Goal: Information Seeking & Learning: Learn about a topic

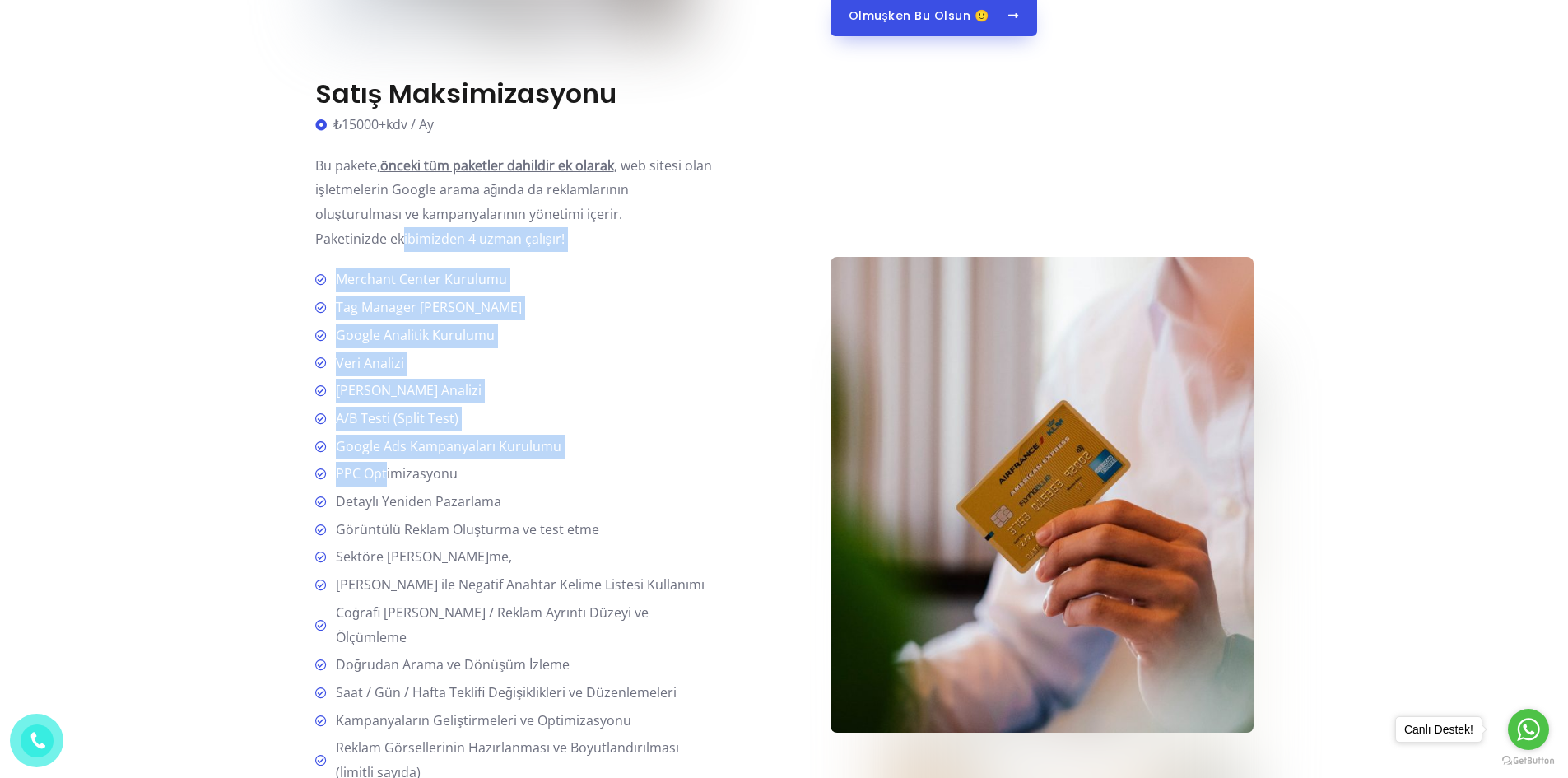
click at [389, 477] on div "Satış Maksimizasyonu ₺15000+kdv / Ay Bu pakete, önceki tüm paketler dahildir ek…" at bounding box center [517, 495] width 404 height 834
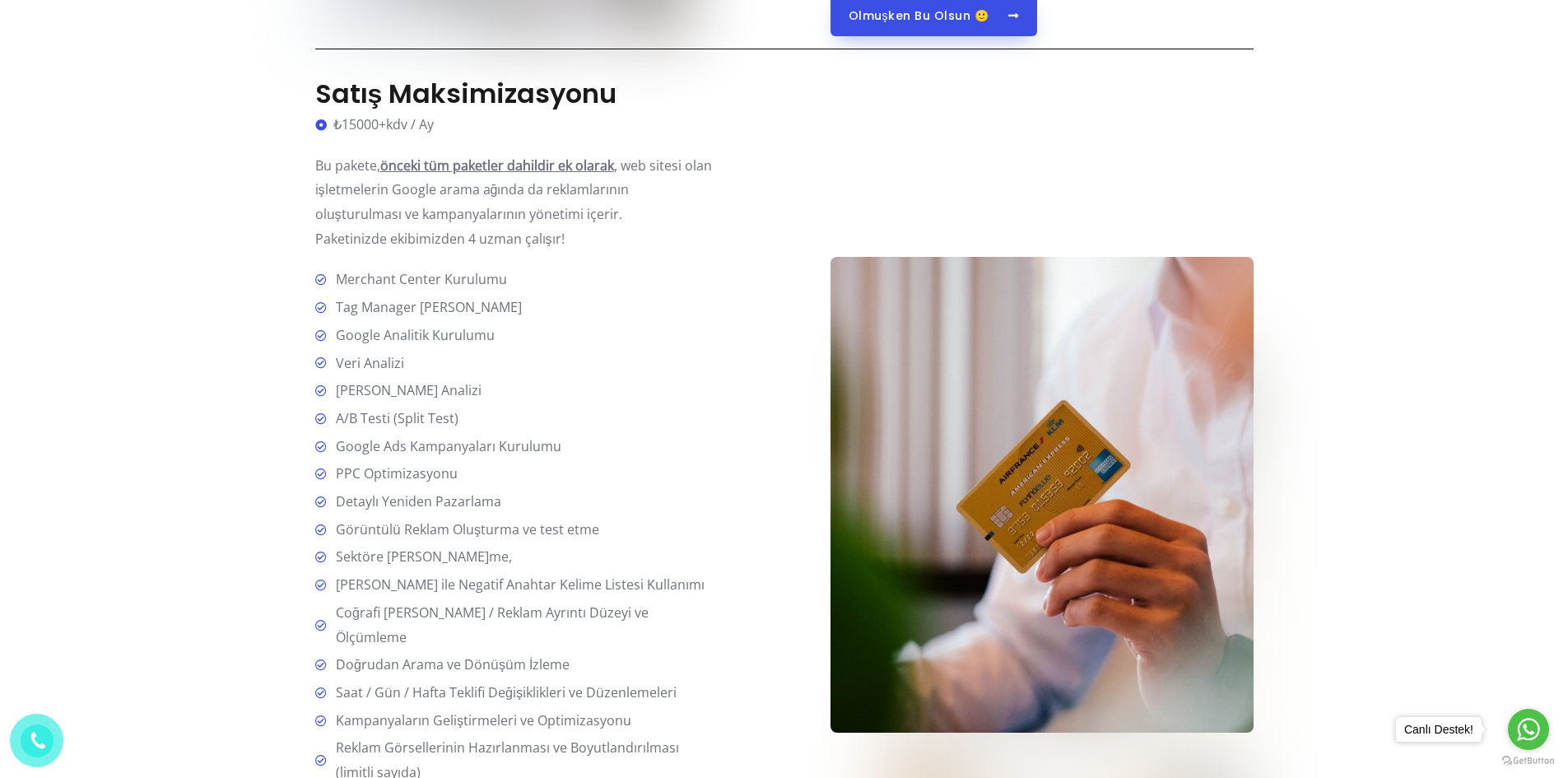
click at [396, 472] on span "PPC Optimizasyonu" at bounding box center [393, 475] width 128 height 25
click at [321, 278] on icon at bounding box center [321, 279] width 14 height 11
click at [456, 221] on p "Bu pakete, önceki tüm paketler dahildir ek ol arak , web sitesi olan işletmeler…" at bounding box center [517, 203] width 404 height 98
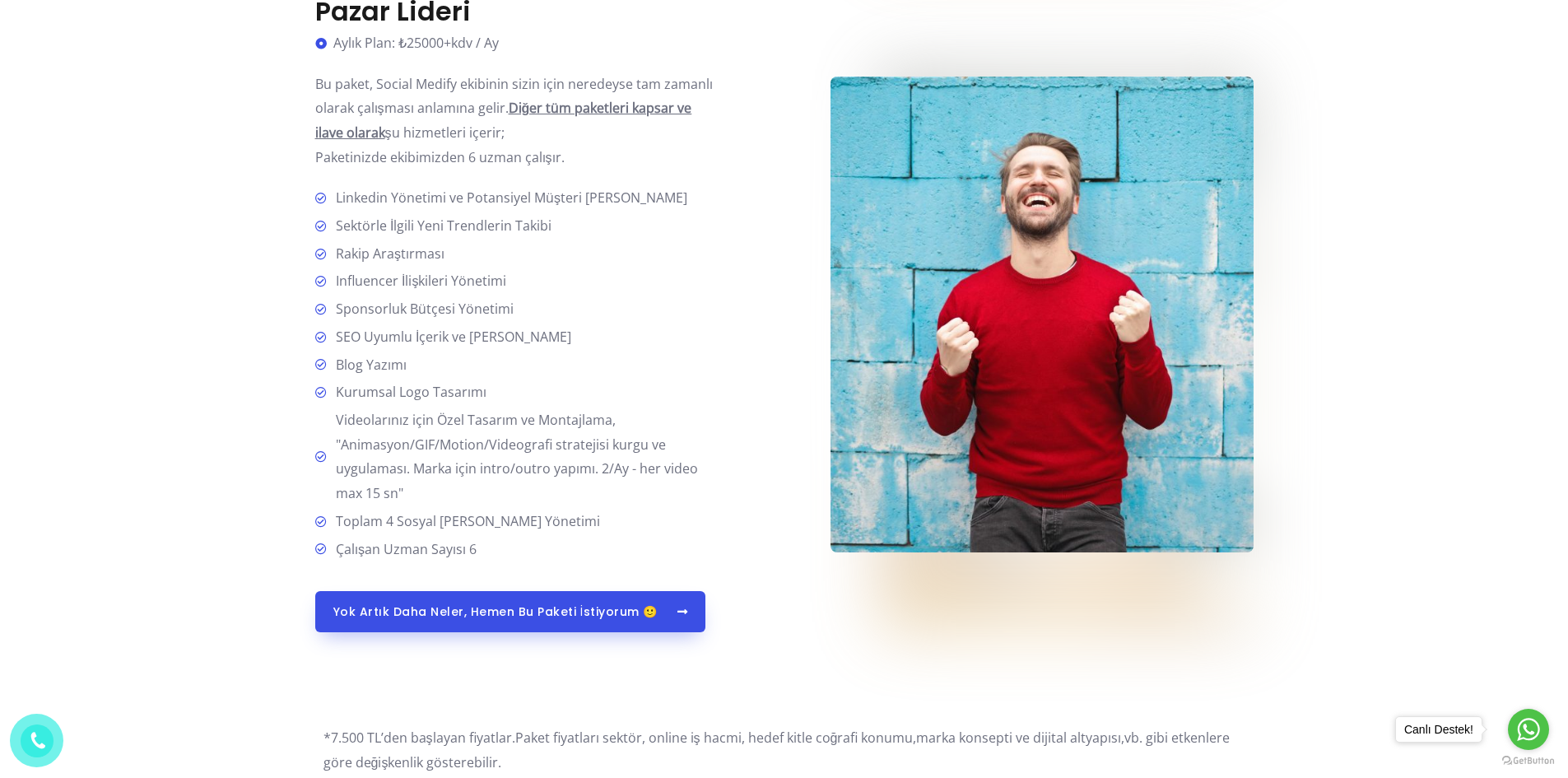
scroll to position [4467, 0]
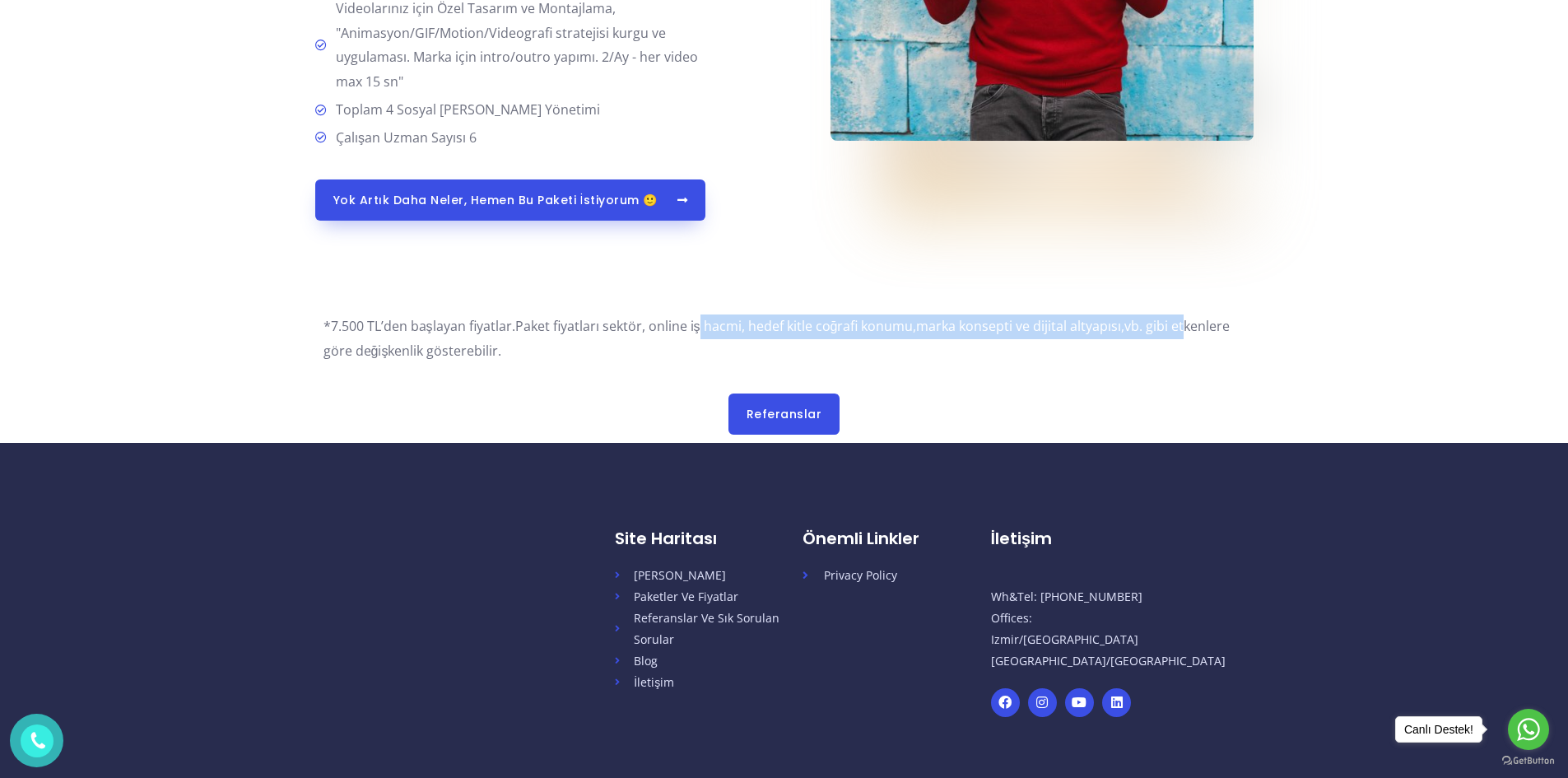
drag, startPoint x: 700, startPoint y: 329, endPoint x: 1186, endPoint y: 339, distance: 486.1
click at [1186, 339] on p "*7.500 TL’den başlayan fiyatlar. Paket fiyatları sektör, online iş hacmi, hedef…" at bounding box center [784, 339] width 922 height 49
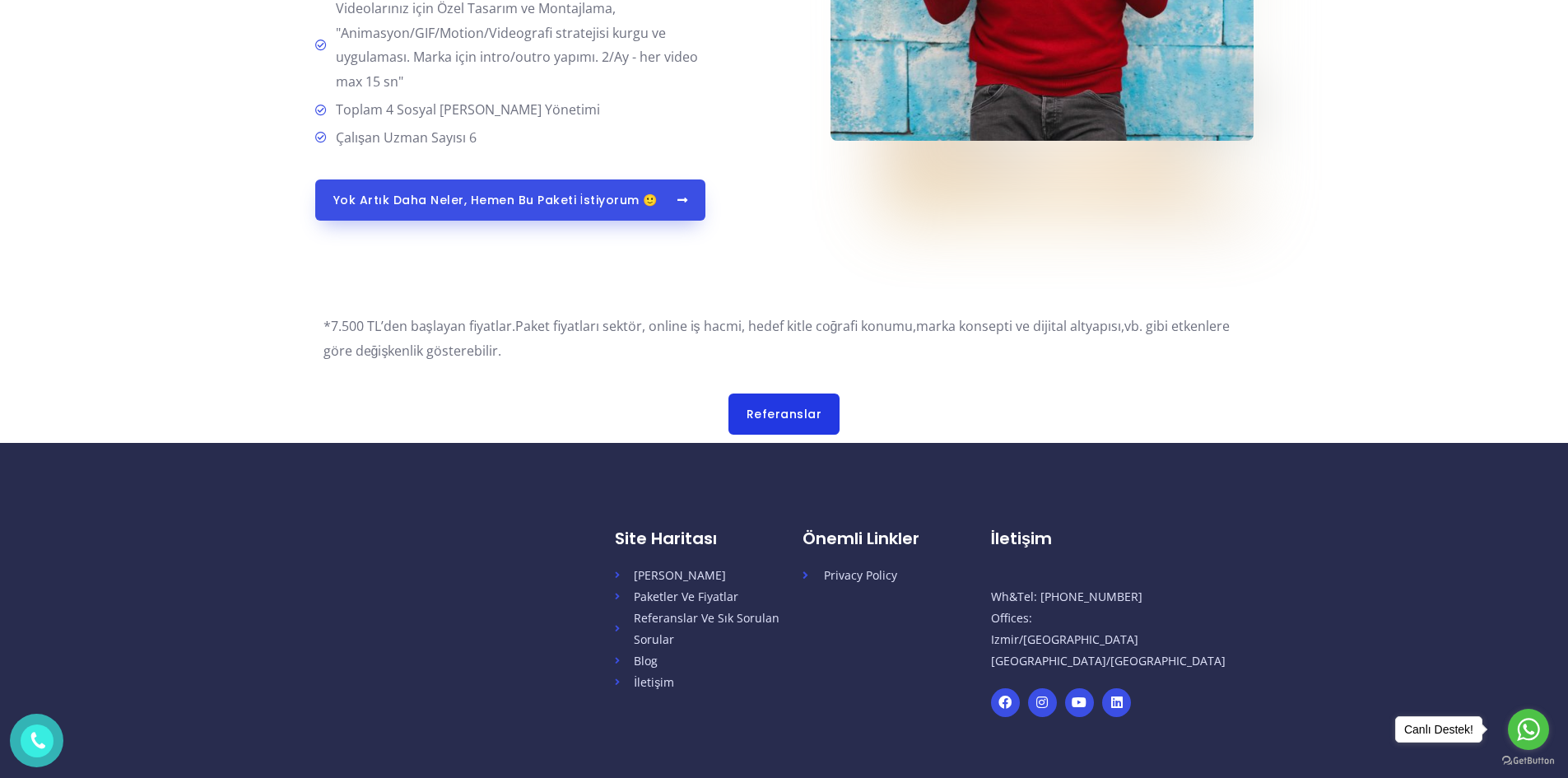
click at [791, 415] on span "Referanslar" at bounding box center [784, 414] width 76 height 11
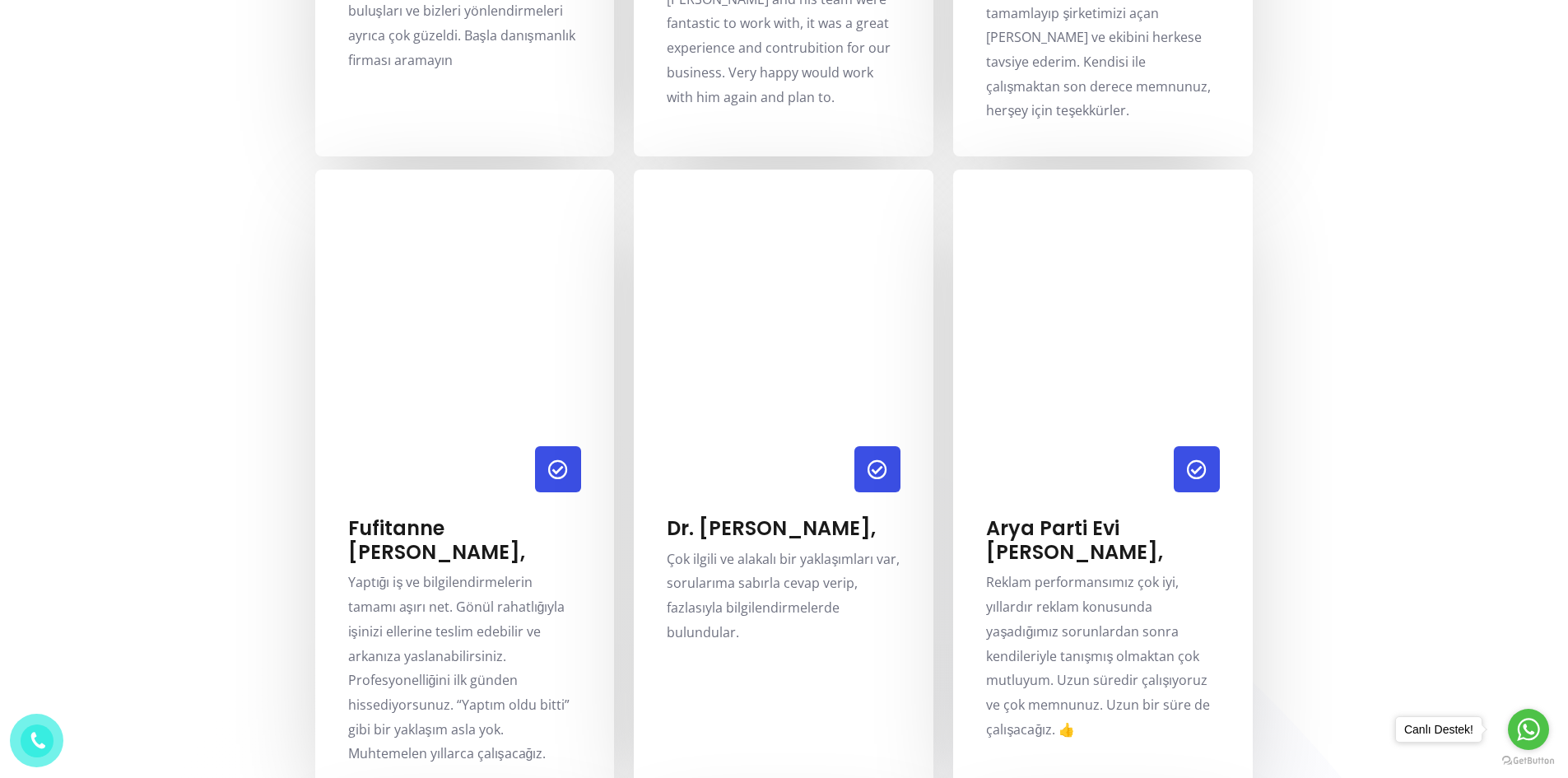
scroll to position [1976, 0]
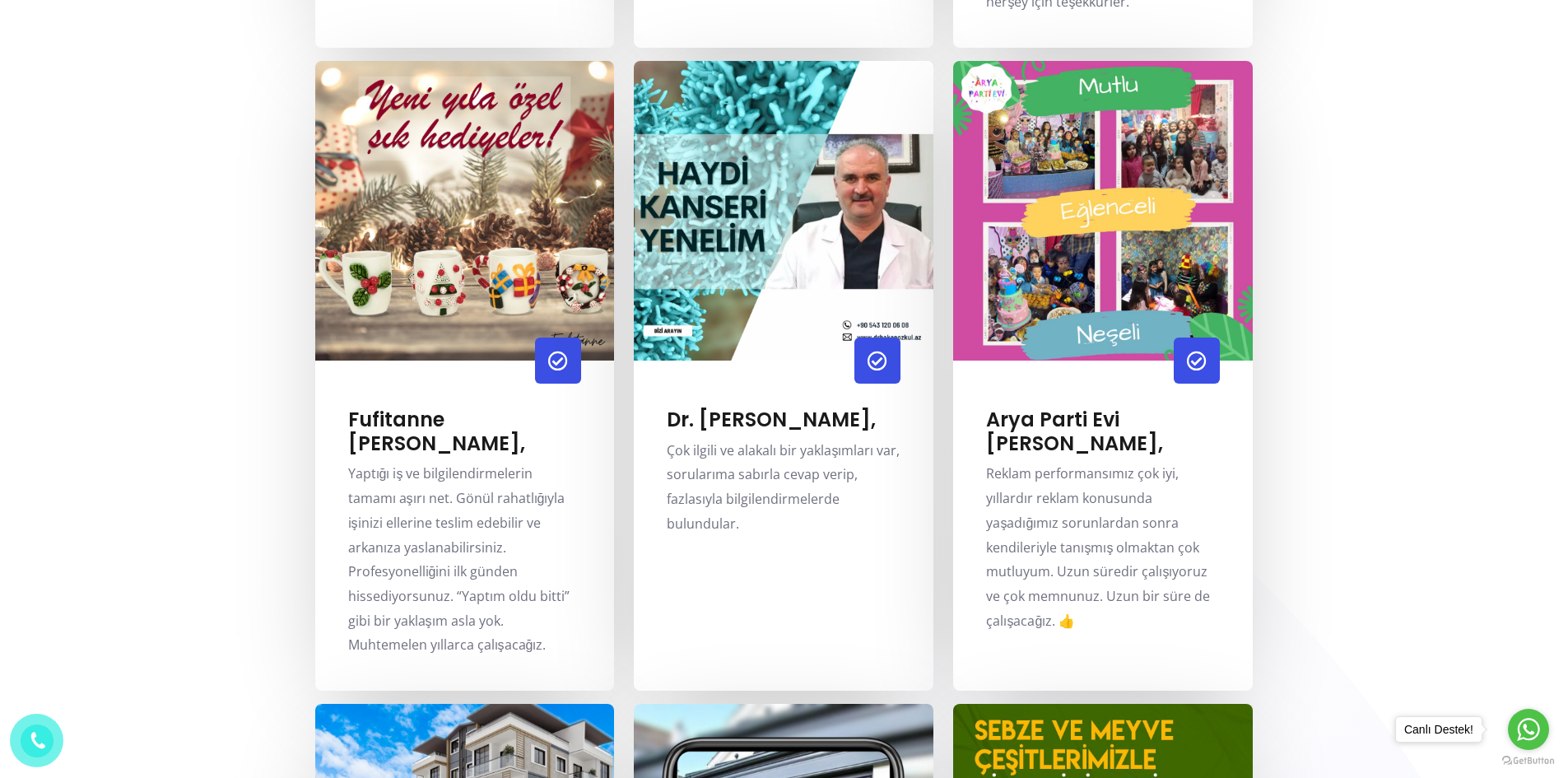
click at [784, 374] on div at bounding box center [766, 365] width 267 height 55
click at [758, 406] on link "Dr. [PERSON_NAME]," at bounding box center [771, 419] width 210 height 27
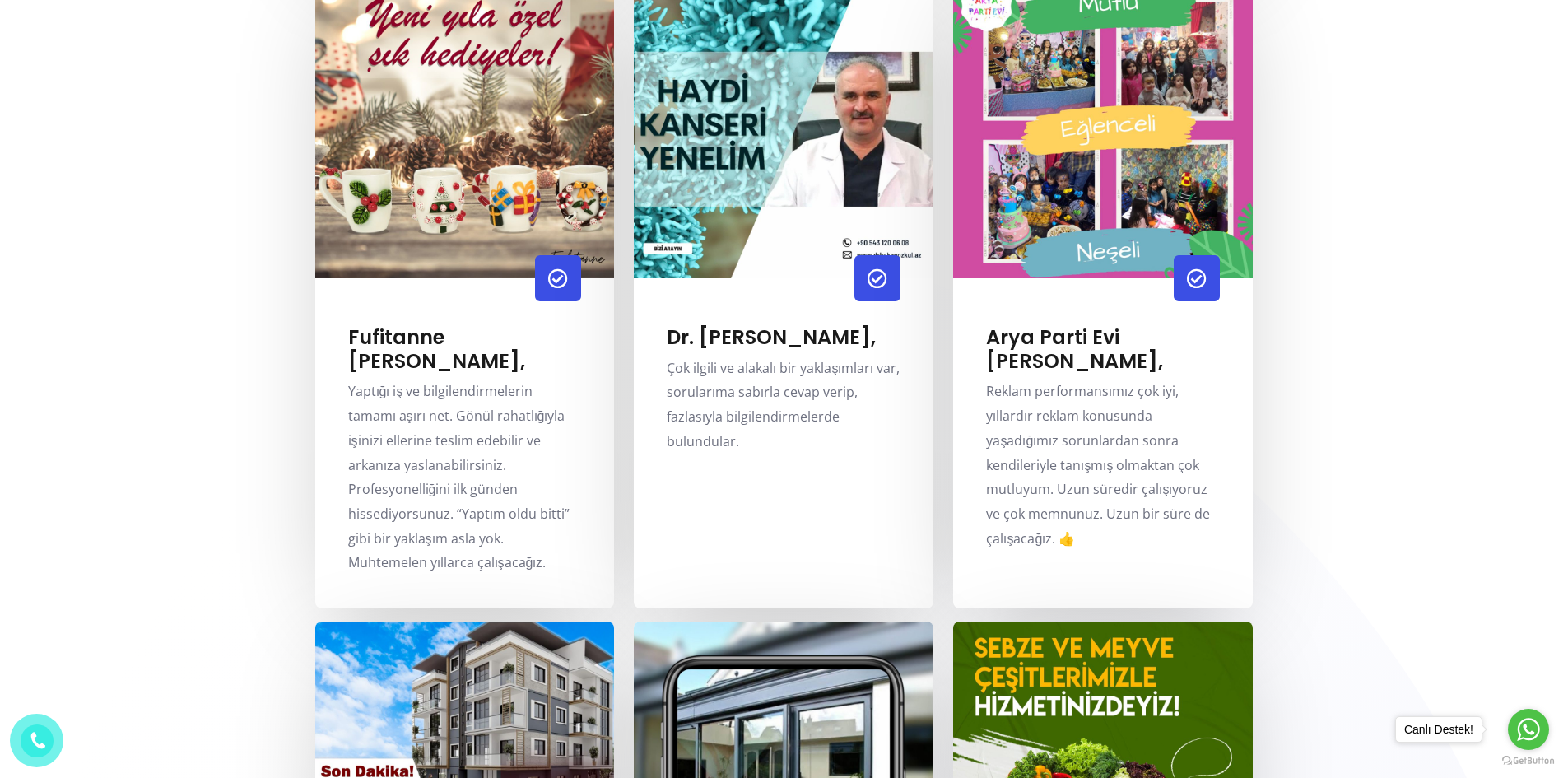
scroll to position [2073, 0]
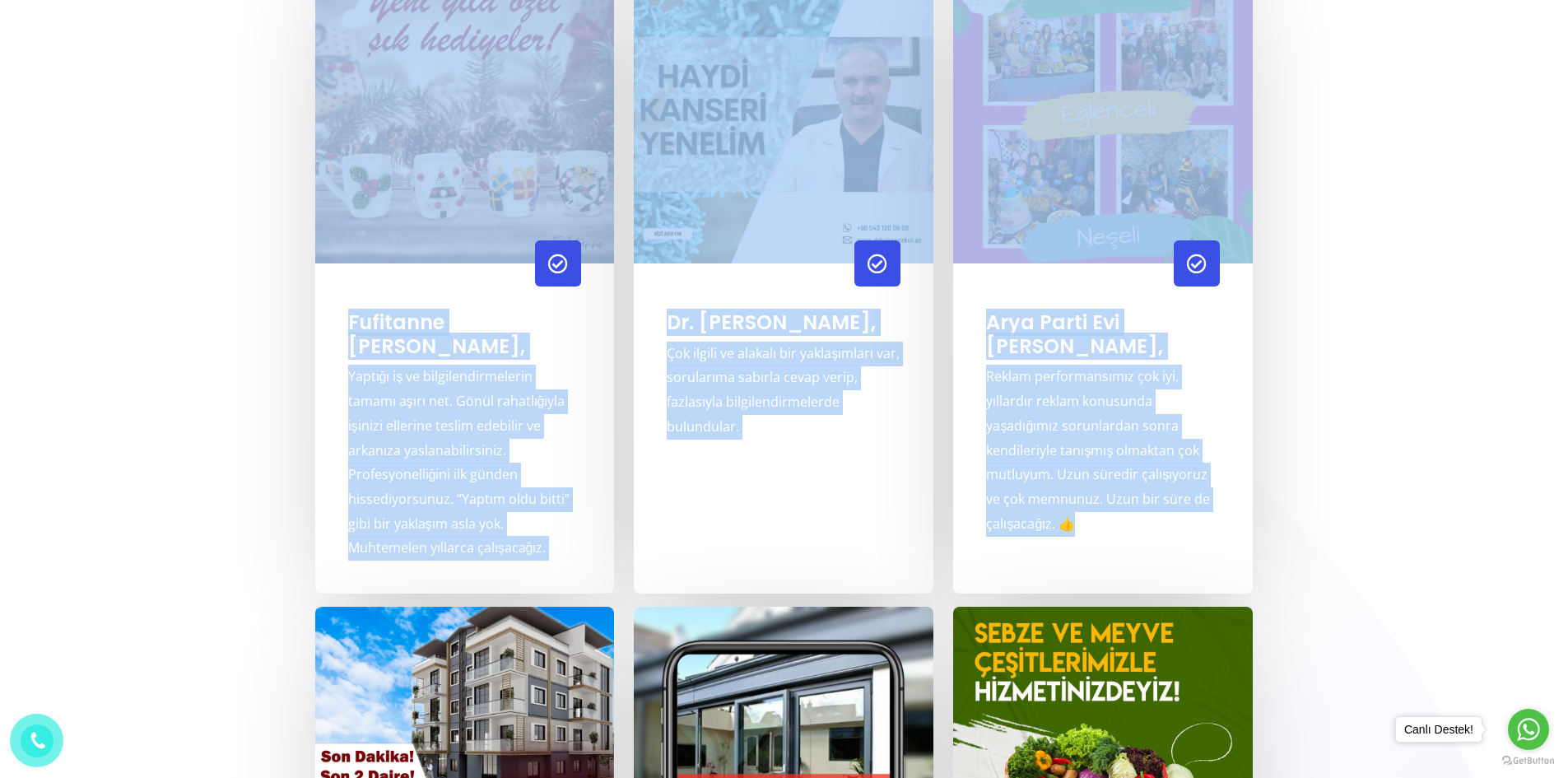
drag, startPoint x: 249, startPoint y: 169, endPoint x: 294, endPoint y: 480, distance: 314.2
